Goal: Check status: Check status

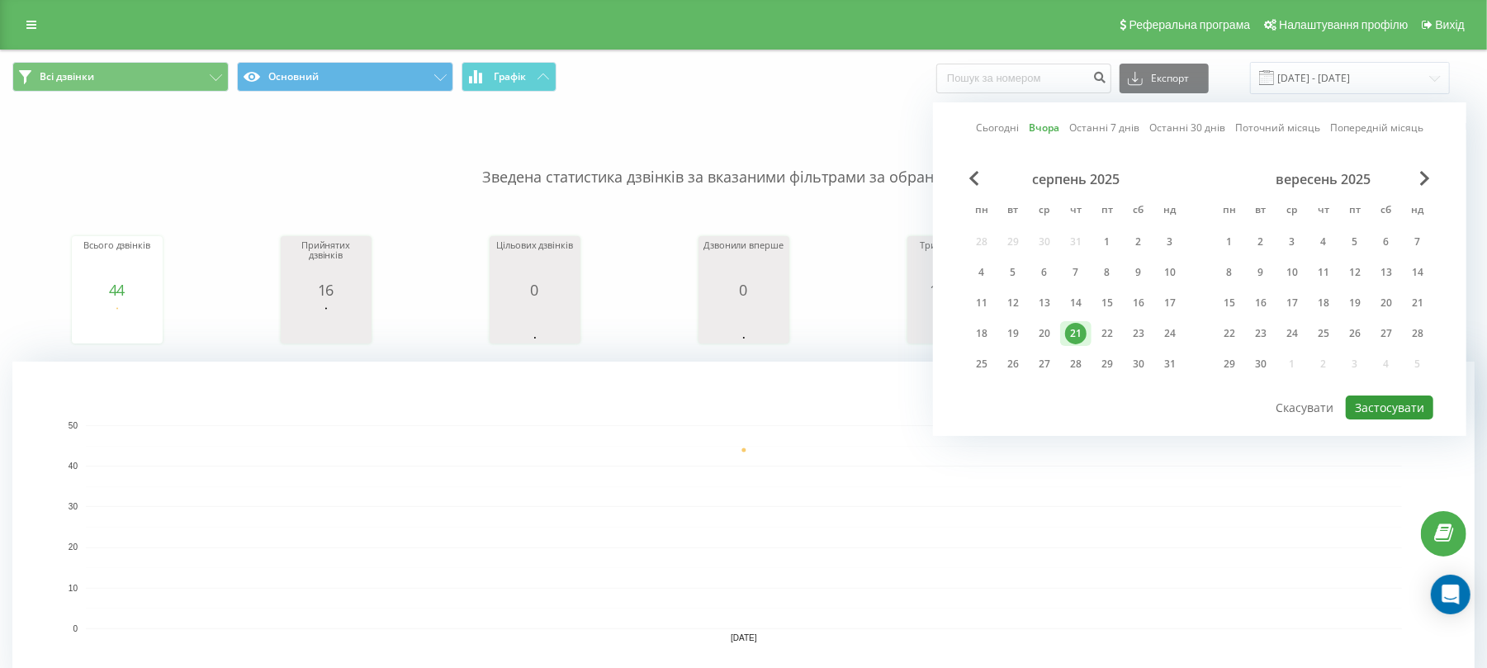
click at [1404, 407] on button "Застосувати" at bounding box center [1390, 408] width 88 height 24
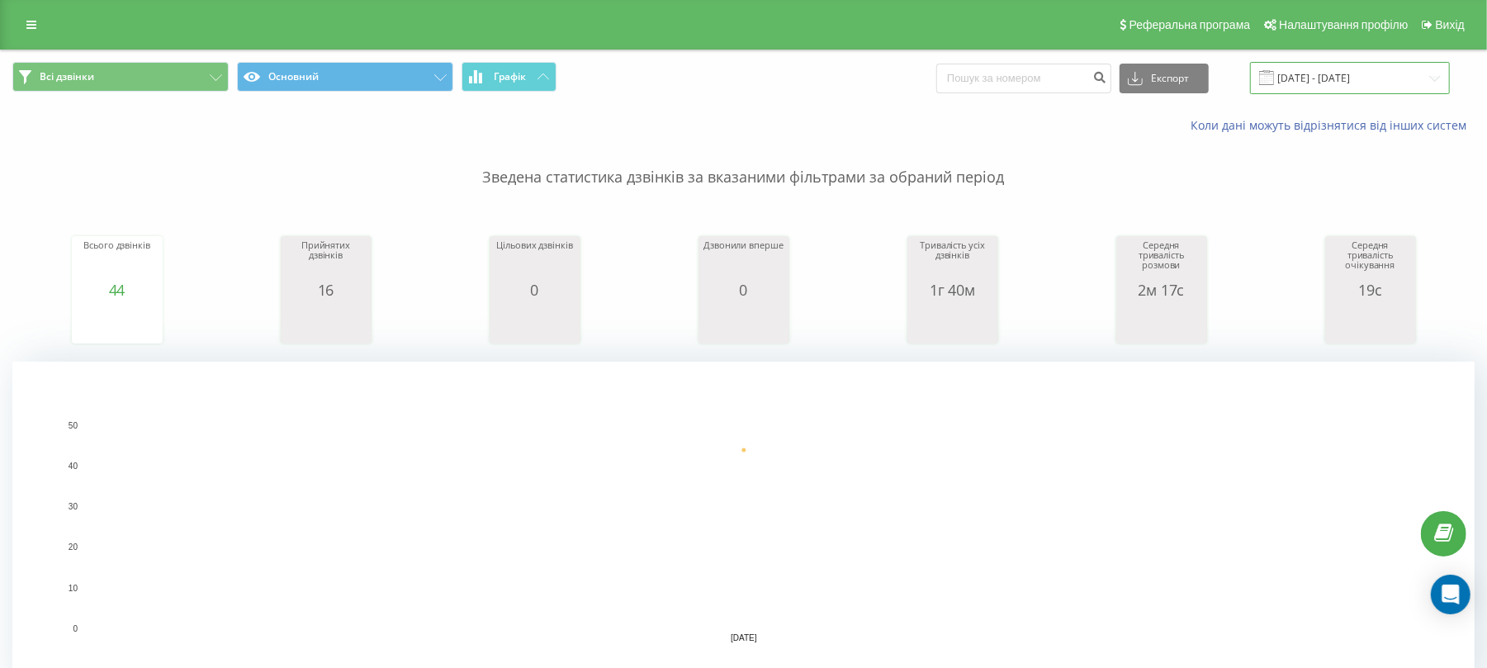
click at [1335, 64] on input "[DATE] - [DATE]" at bounding box center [1350, 78] width 200 height 32
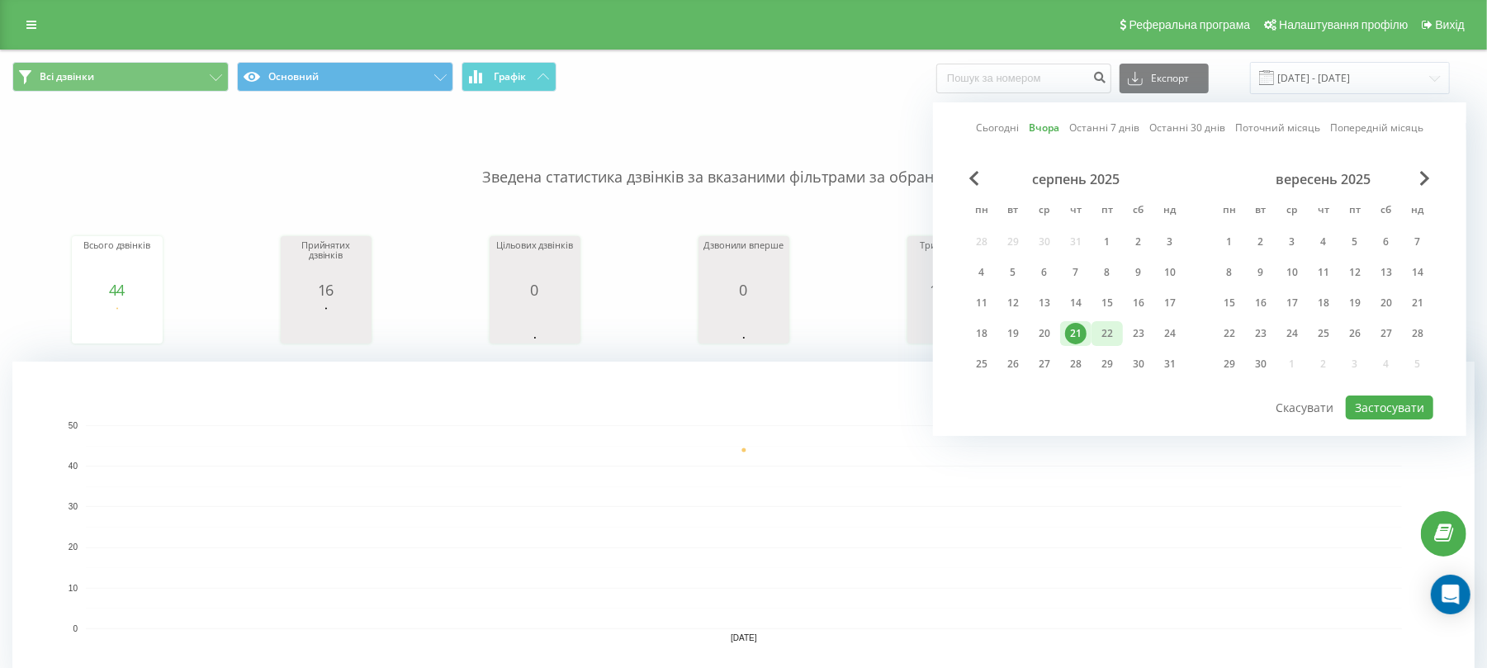
click at [1102, 334] on div "22" at bounding box center [1107, 333] width 21 height 21
click at [1429, 410] on button "Застосувати" at bounding box center [1390, 408] width 88 height 24
type input "[DATE] - [DATE]"
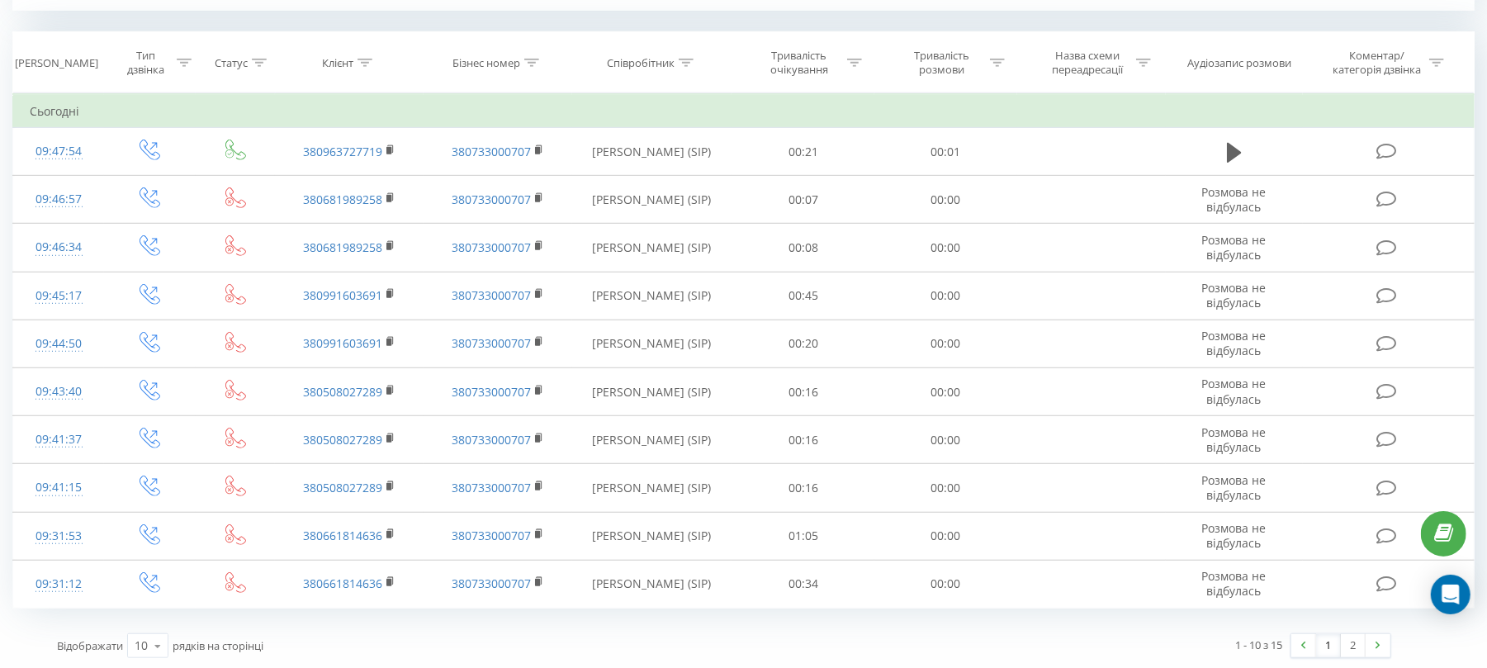
scroll to position [687, 0]
click at [1320, 648] on link "1" at bounding box center [1328, 643] width 25 height 23
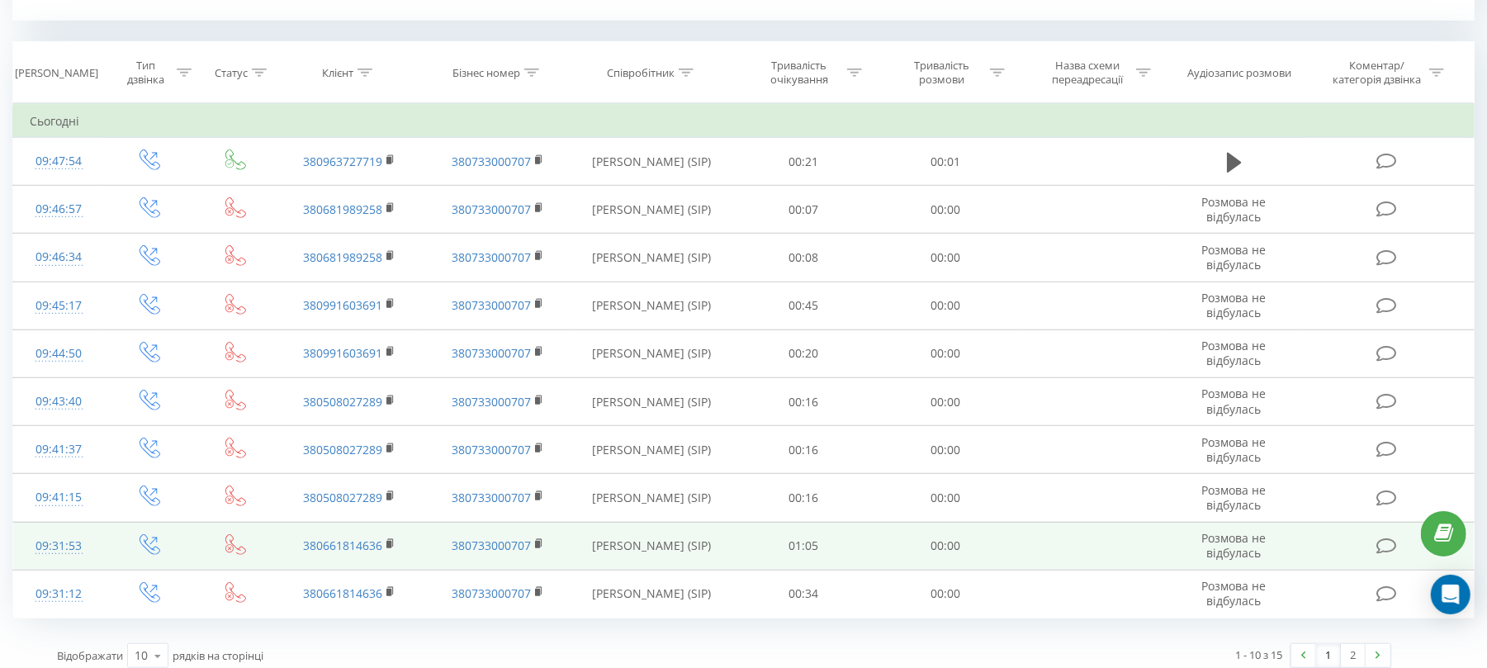
scroll to position [687, 0]
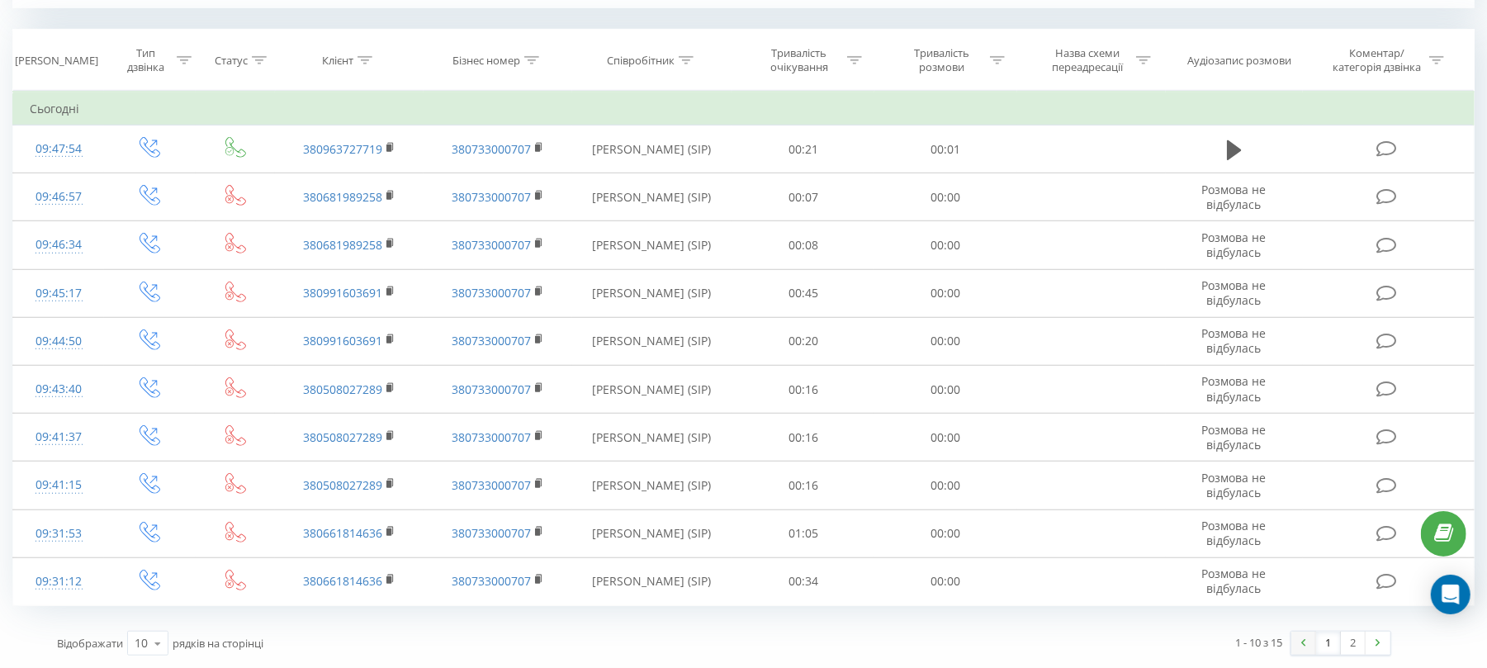
click at [1310, 651] on link at bounding box center [1304, 643] width 25 height 23
click at [1349, 639] on link "2" at bounding box center [1353, 643] width 25 height 23
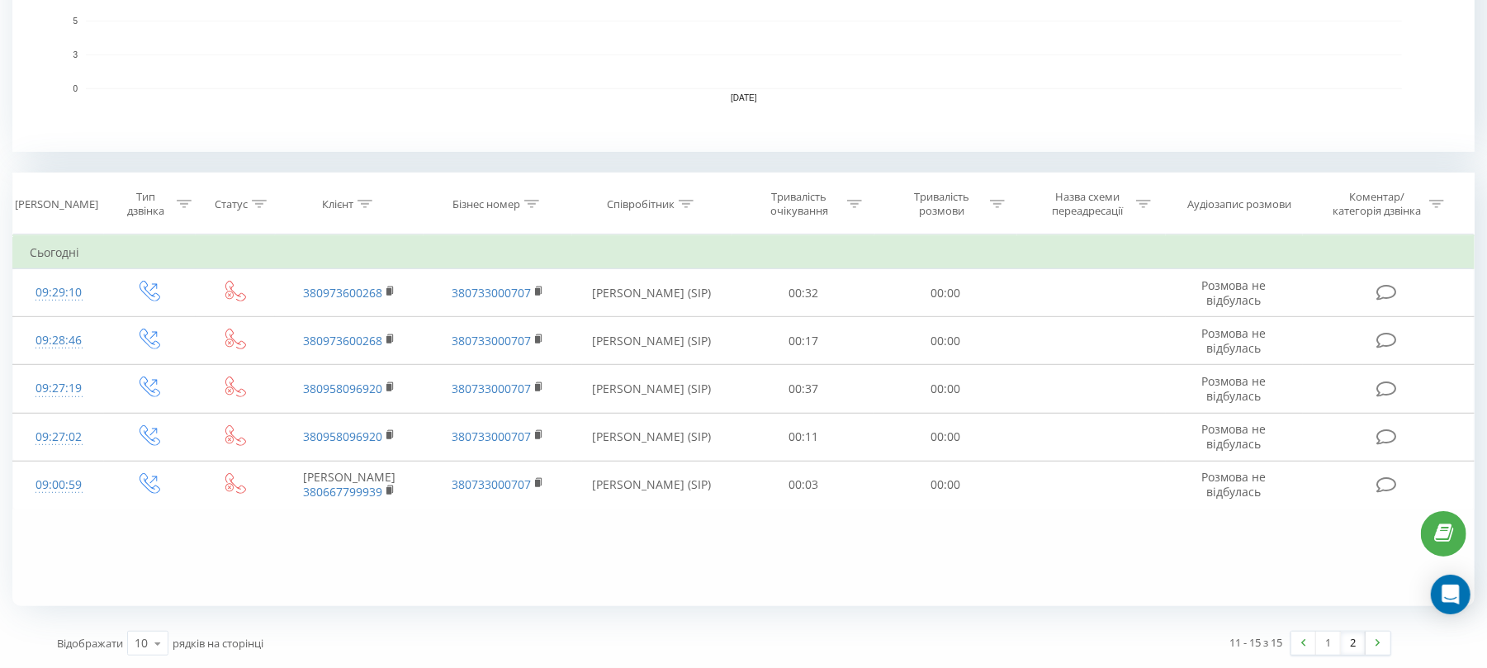
scroll to position [540, 0]
click at [1326, 652] on link "1" at bounding box center [1328, 643] width 25 height 23
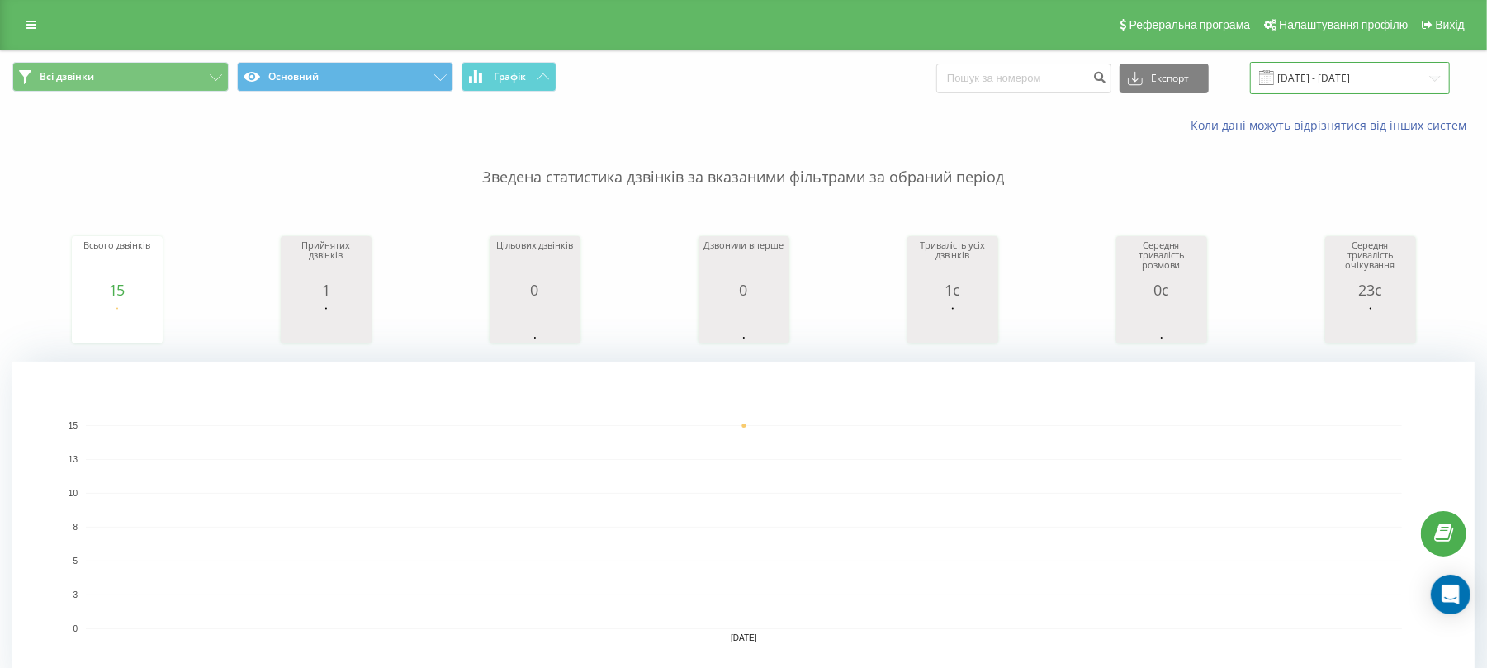
drag, startPoint x: 1342, startPoint y: 63, endPoint x: 1345, endPoint y: 77, distance: 14.3
click at [1343, 66] on input "[DATE] - [DATE]" at bounding box center [1350, 78] width 200 height 32
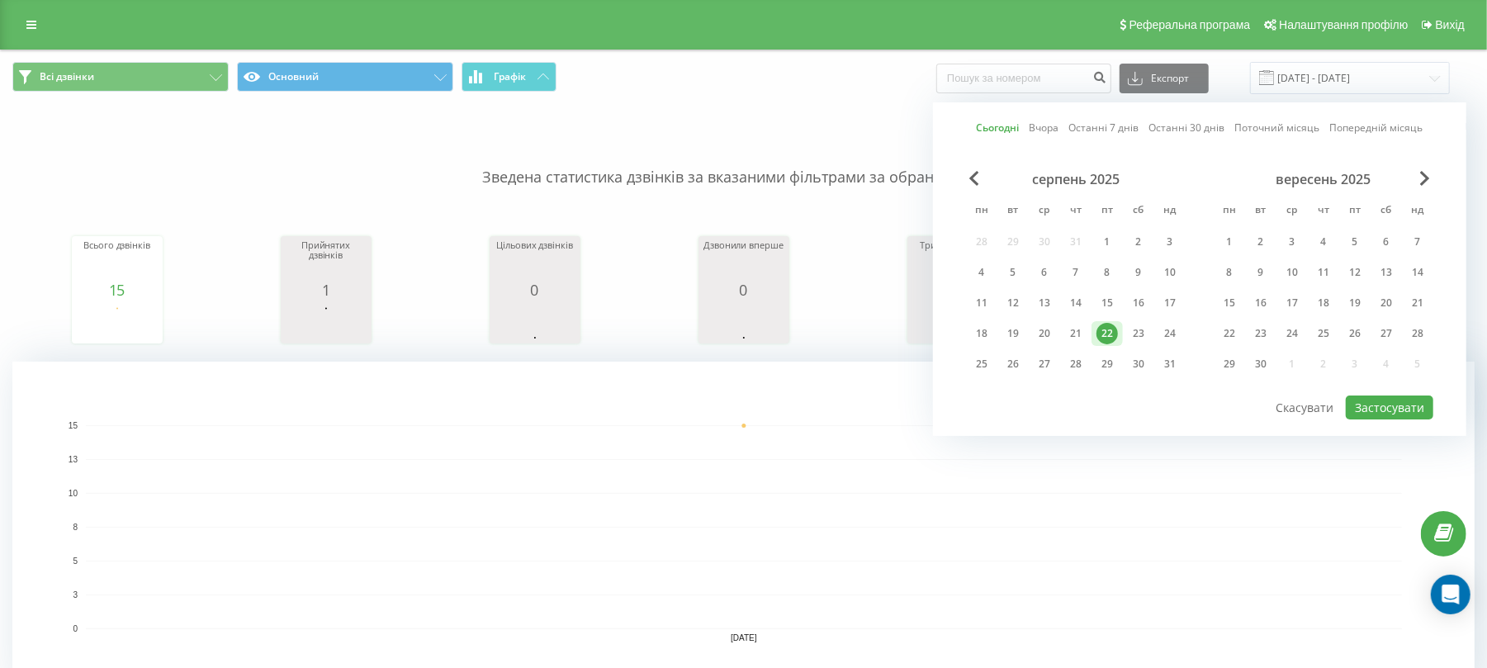
drag, startPoint x: 1419, startPoint y: 418, endPoint x: 909, endPoint y: 272, distance: 530.1
click at [1417, 420] on div "Сьогодні Вчора Останні 7 днів Останні 30 днів Поточний місяць Попередній місяць…" at bounding box center [1200, 269] width 534 height 334
click at [1372, 403] on button "Застосувати" at bounding box center [1390, 408] width 88 height 24
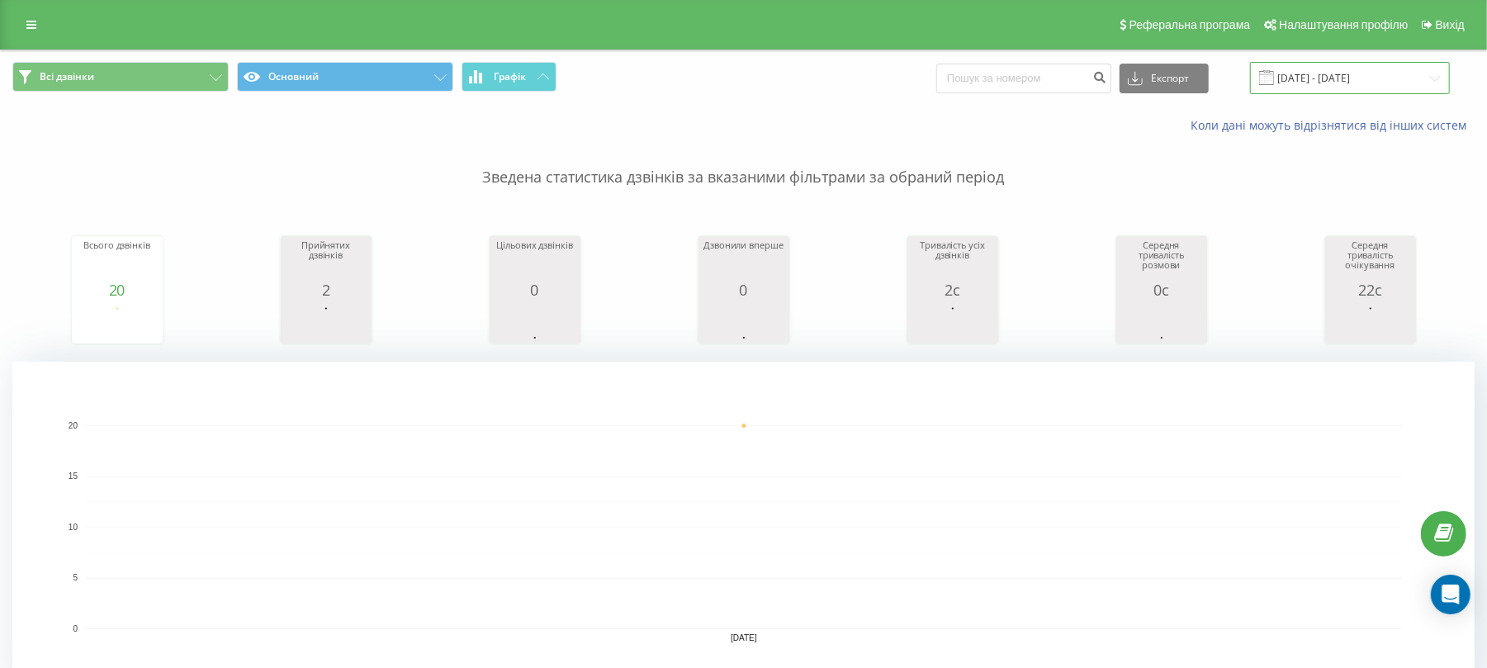
click at [1340, 84] on input "[DATE] - [DATE]" at bounding box center [1350, 78] width 200 height 32
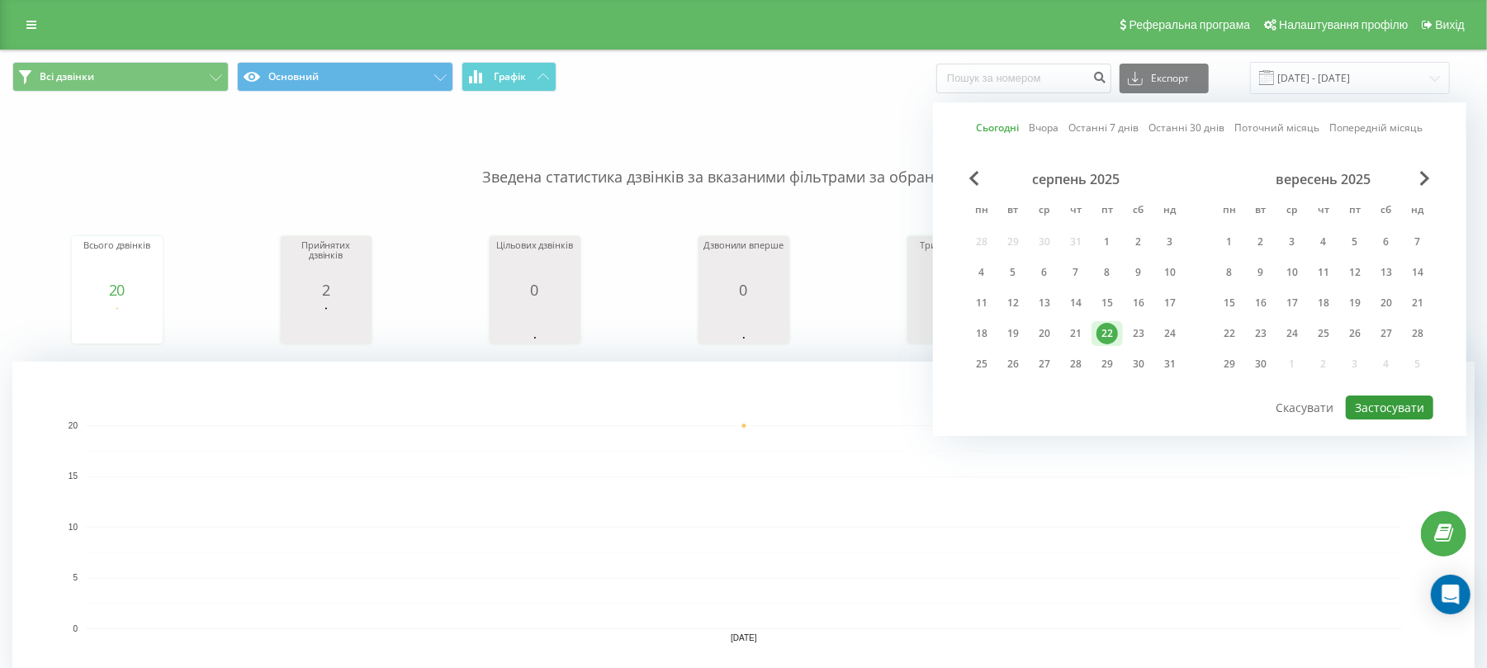
drag, startPoint x: 1402, startPoint y: 406, endPoint x: 741, endPoint y: 268, distance: 675.9
click at [1402, 407] on button "Застосувати" at bounding box center [1390, 408] width 88 height 24
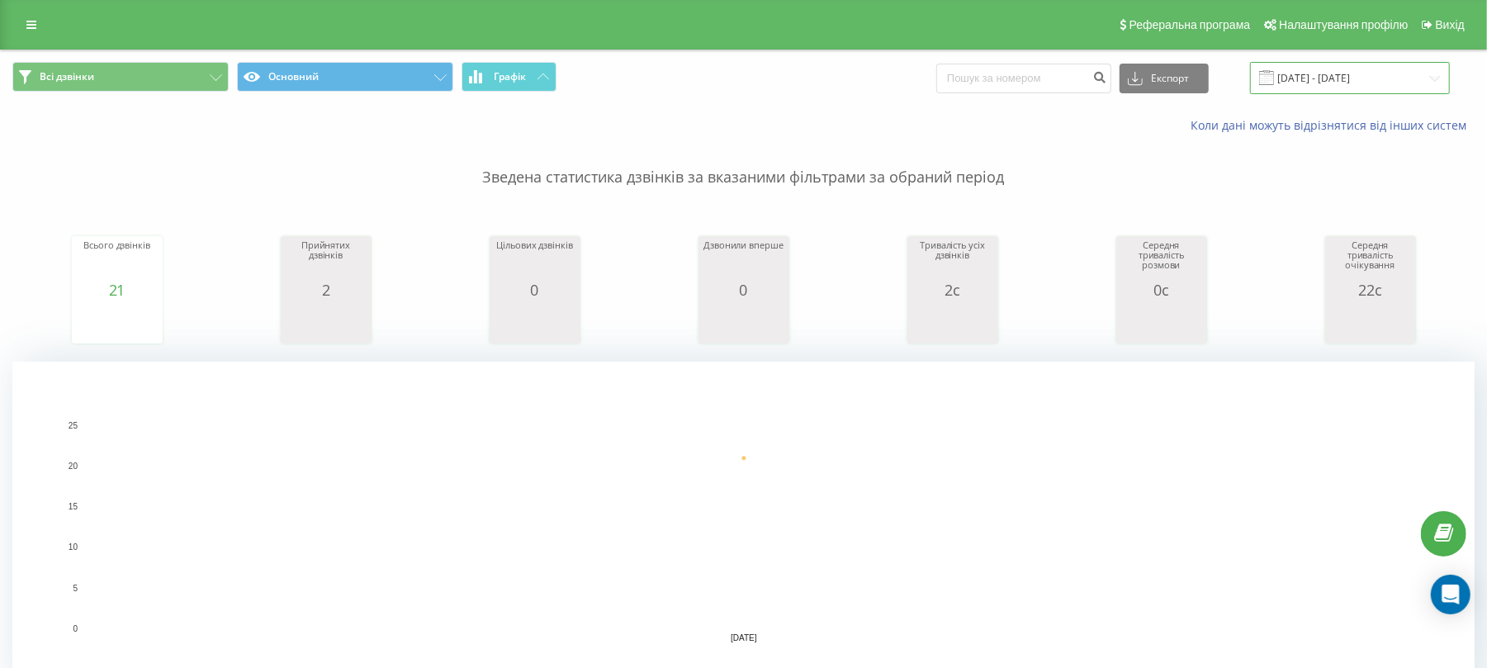
drag, startPoint x: 1333, startPoint y: 74, endPoint x: 1329, endPoint y: 90, distance: 16.2
click at [1332, 74] on input "[DATE] - [DATE]" at bounding box center [1350, 78] width 200 height 32
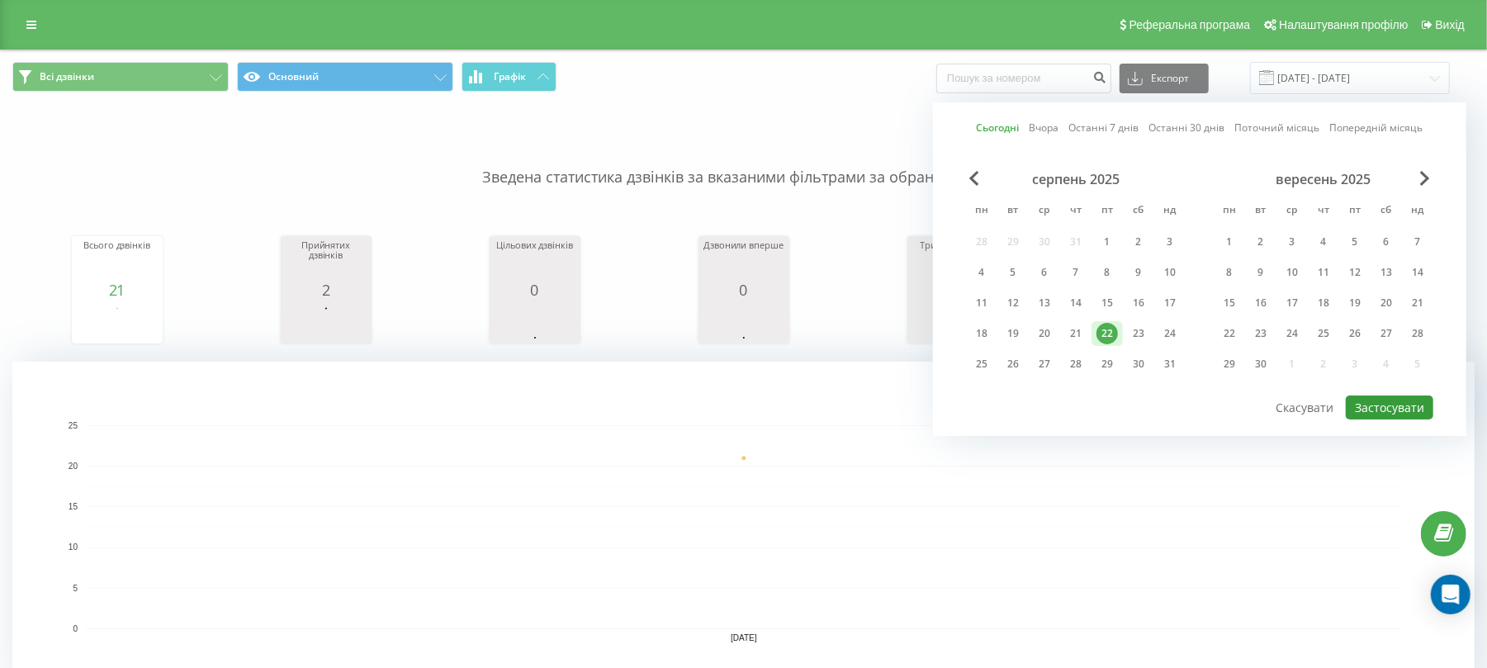
click at [1399, 411] on button "Застосувати" at bounding box center [1390, 408] width 88 height 24
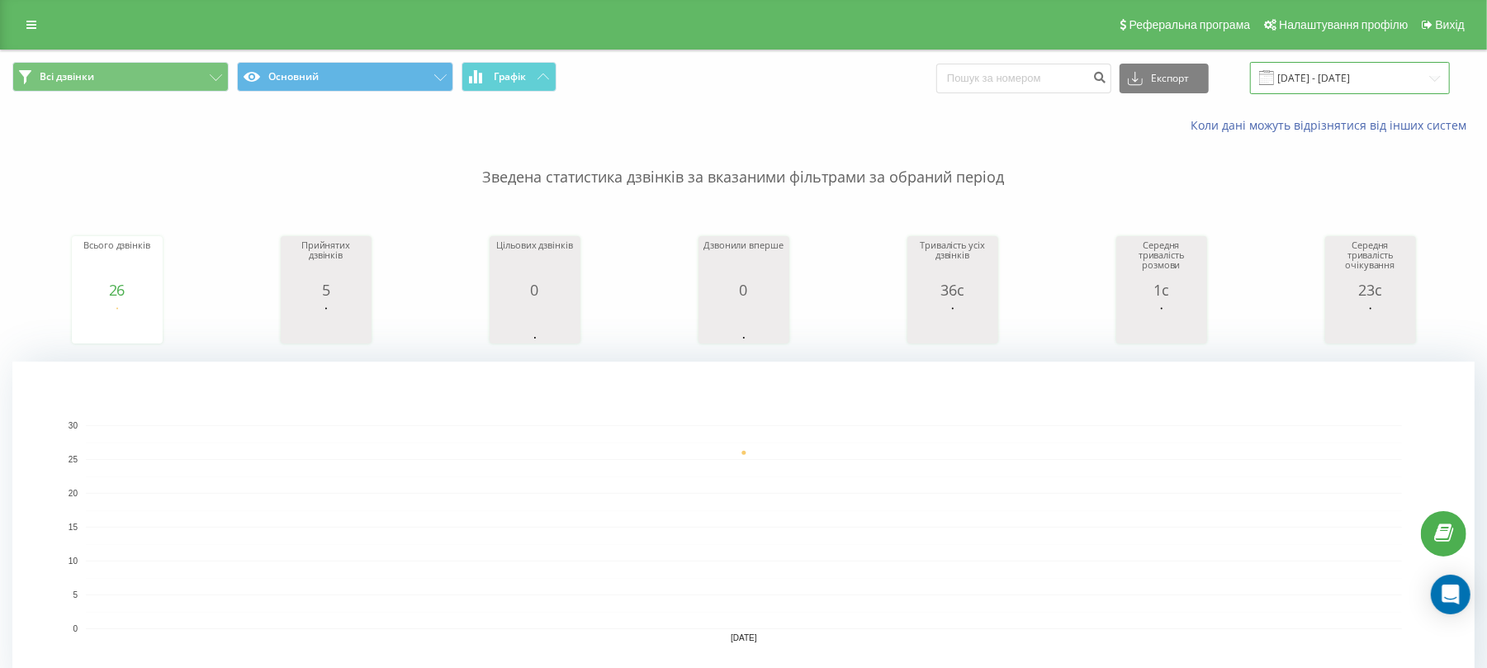
click at [1328, 79] on input "[DATE] - [DATE]" at bounding box center [1350, 78] width 200 height 32
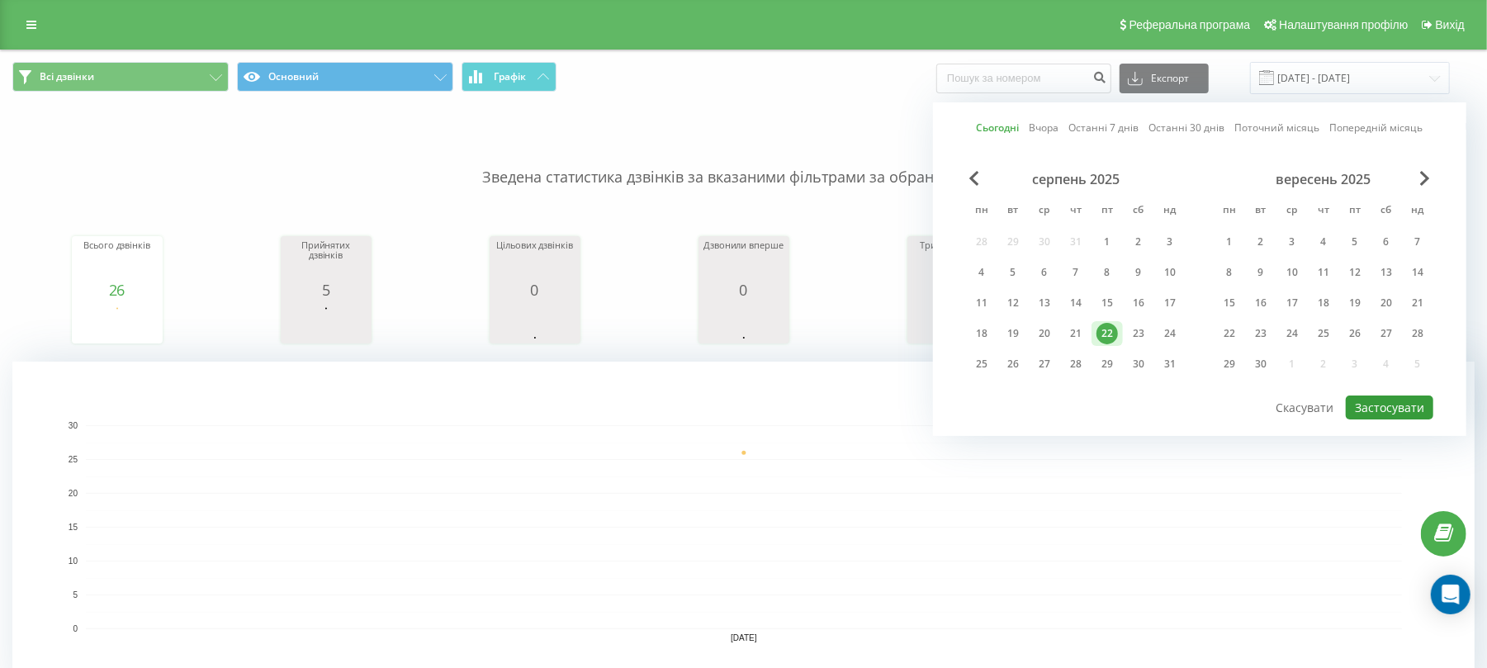
click at [1398, 405] on button "Застосувати" at bounding box center [1390, 408] width 88 height 24
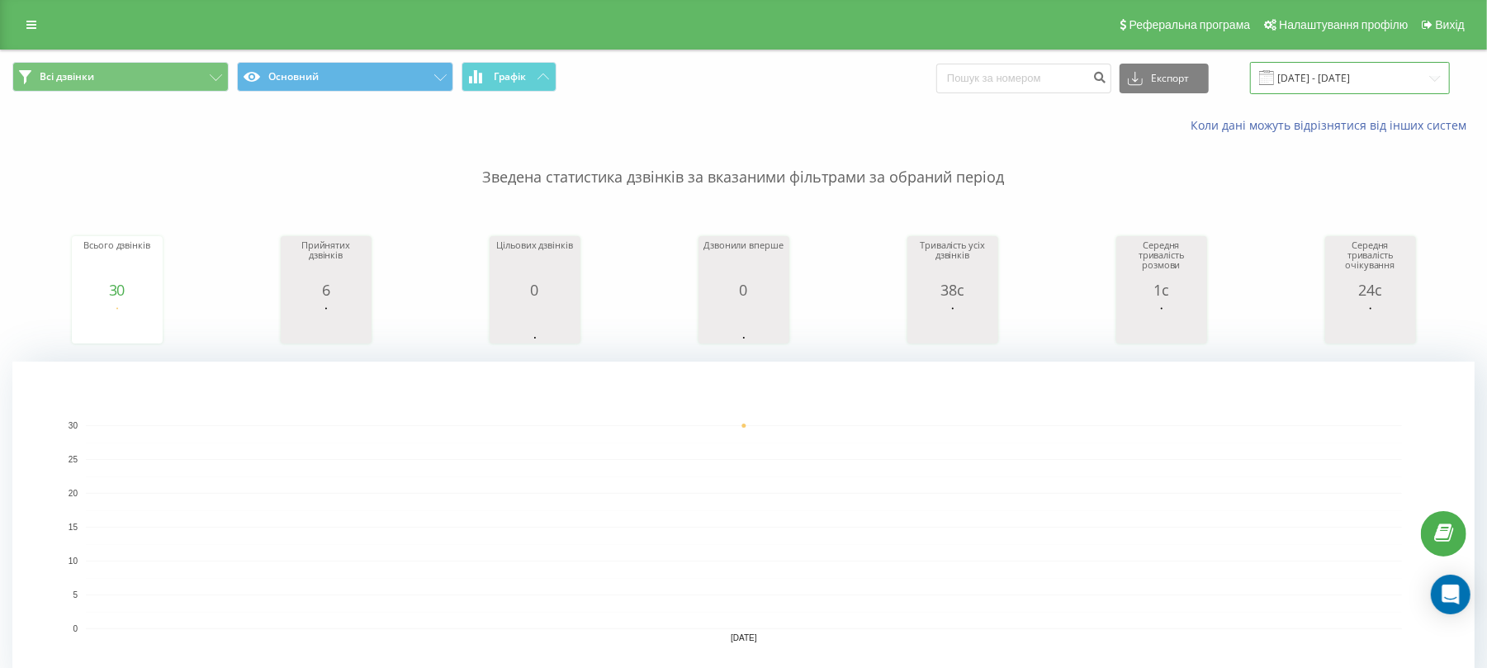
click at [1355, 77] on input "[DATE] - [DATE]" at bounding box center [1350, 78] width 200 height 32
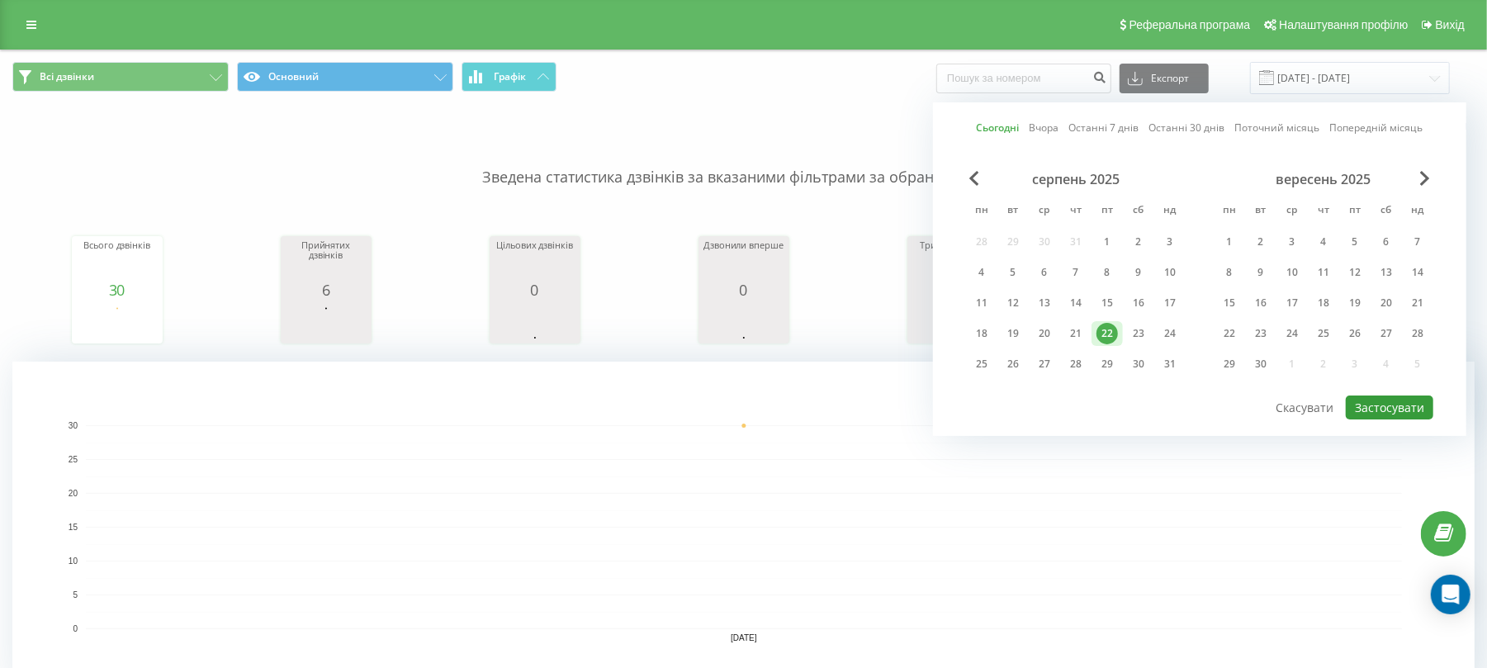
click at [1401, 408] on button "Застосувати" at bounding box center [1390, 408] width 88 height 24
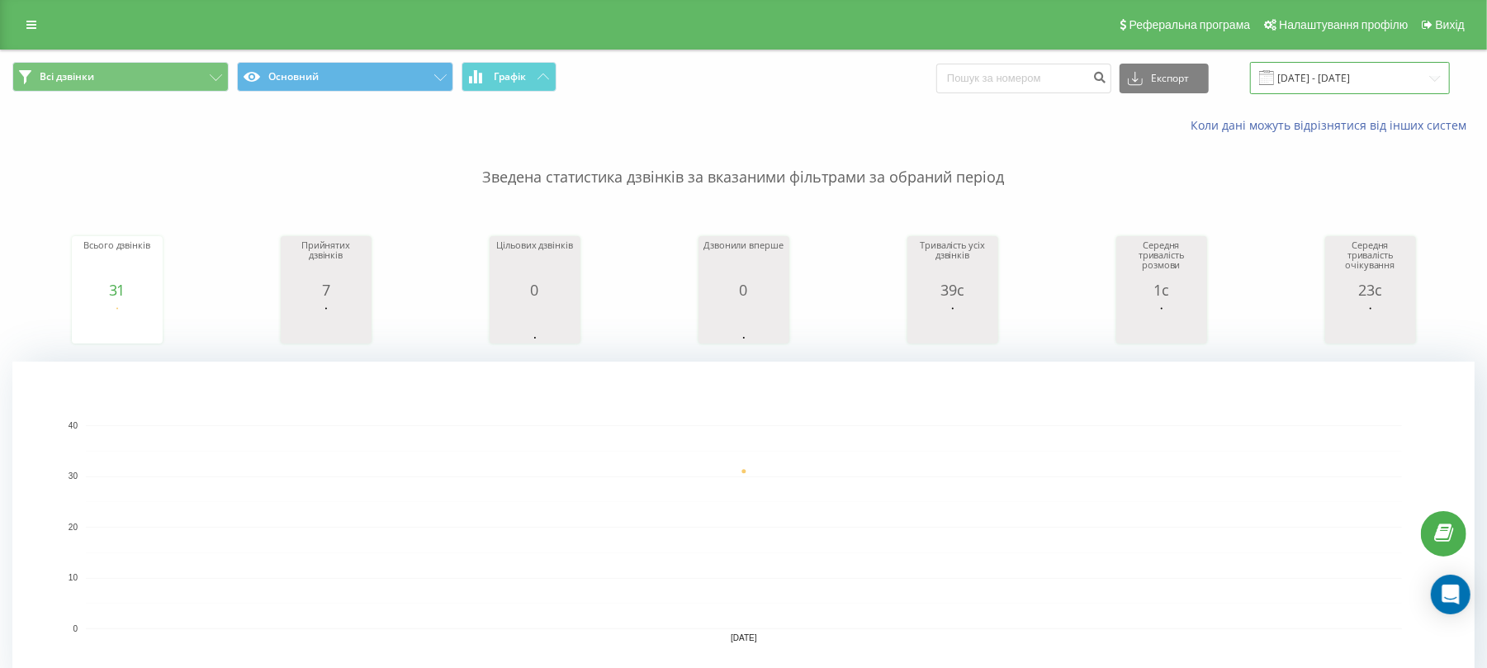
click at [1308, 76] on input "[DATE] - [DATE]" at bounding box center [1350, 78] width 200 height 32
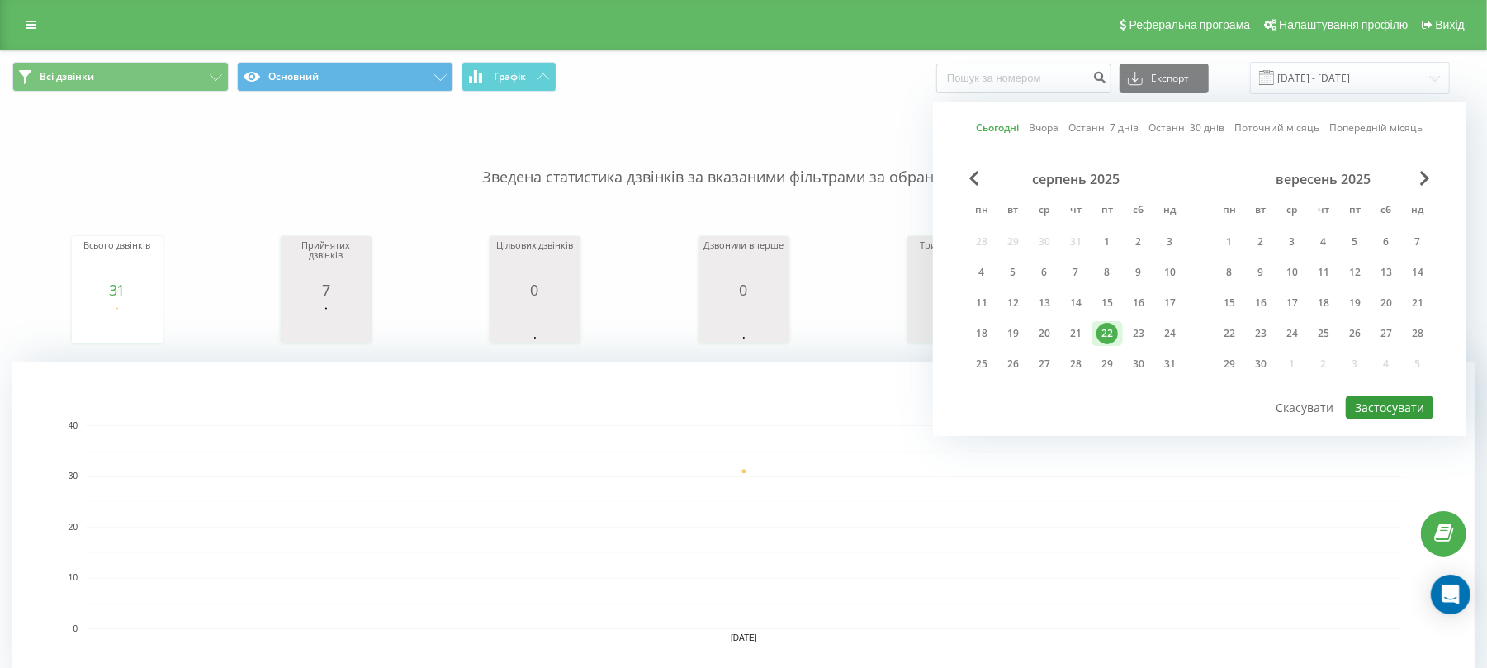
click at [1383, 417] on button "Застосувати" at bounding box center [1390, 408] width 88 height 24
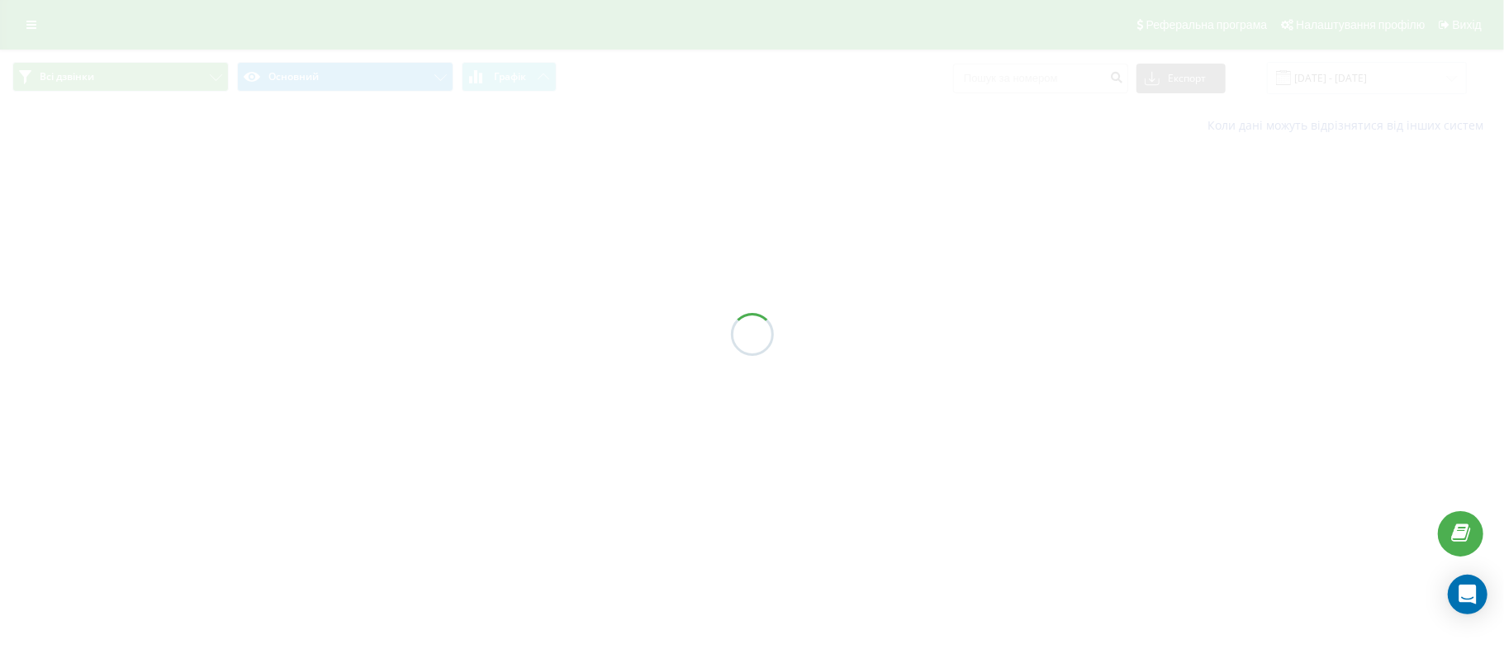
click at [1383, 417] on div at bounding box center [752, 334] width 1504 height 668
